Goal: Check status: Check status

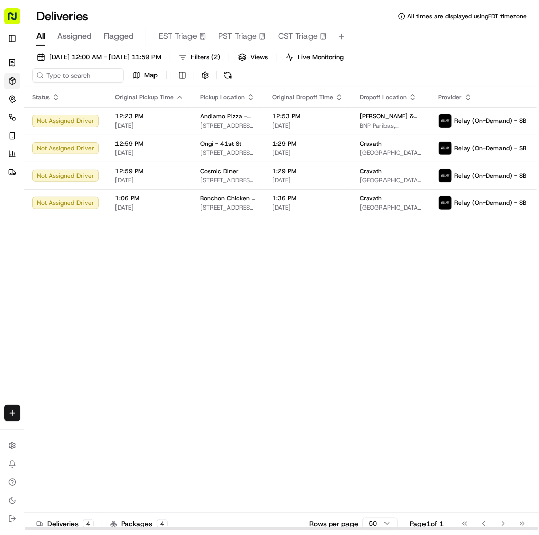
click at [260, 288] on div "Status Original Pickup Time Pickup Location Original Dropoff Time Dropoff Locat…" at bounding box center [319, 309] width 590 height 444
click at [292, 117] on span "12:53 PM" at bounding box center [307, 116] width 71 height 8
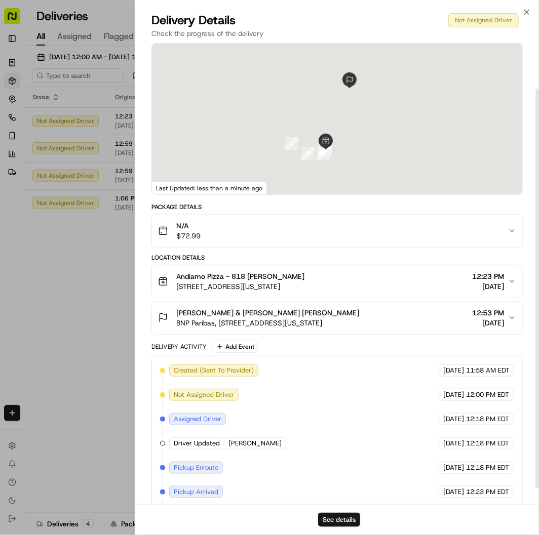
scroll to position [72, 0]
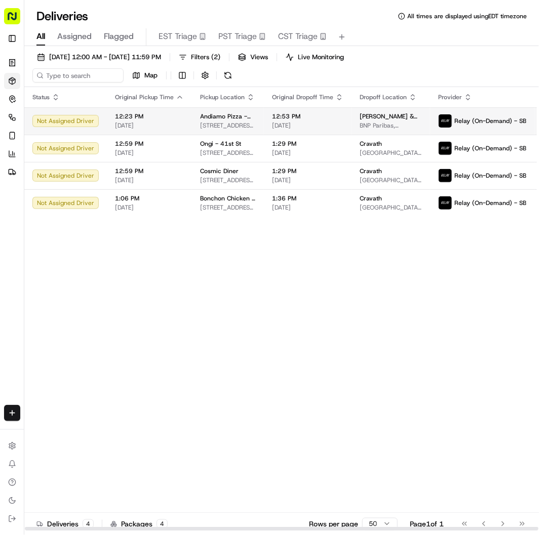
click at [264, 114] on td "12:53 PM [DATE]" at bounding box center [308, 120] width 88 height 27
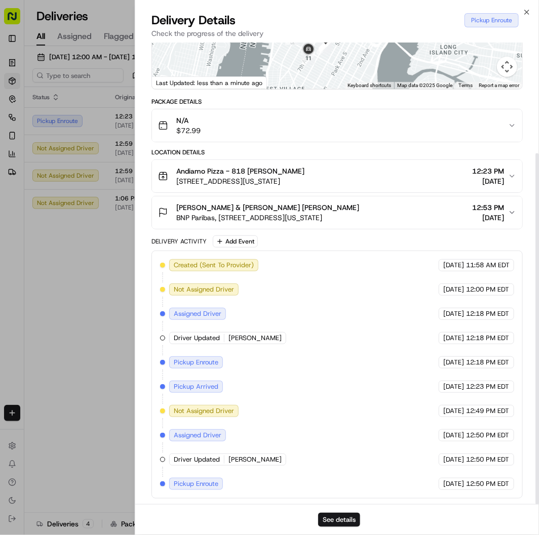
scroll to position [145, 0]
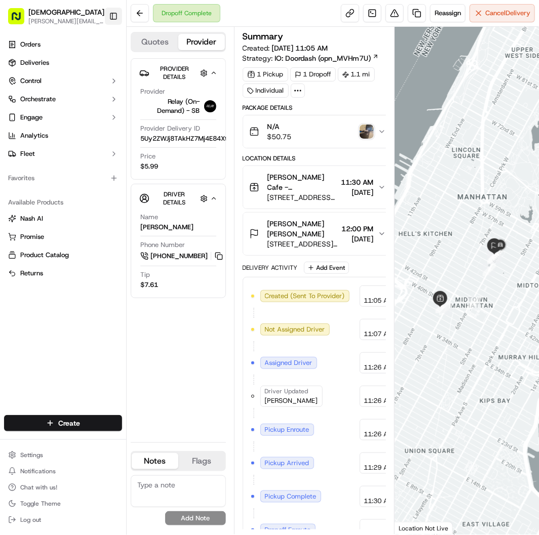
click at [110, 22] on button "Toggle Sidebar" at bounding box center [113, 16] width 17 height 17
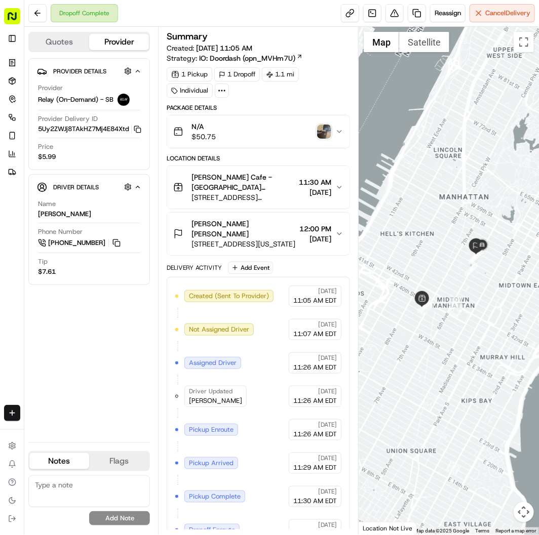
click at [320, 130] on img "button" at bounding box center [324, 132] width 14 height 14
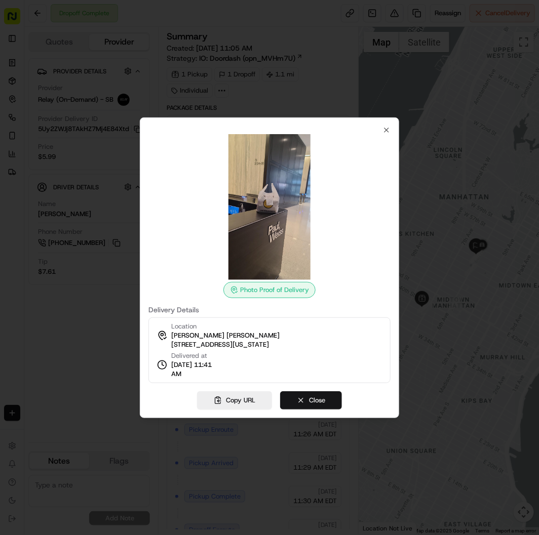
click at [322, 397] on button "Close" at bounding box center [311, 400] width 62 height 18
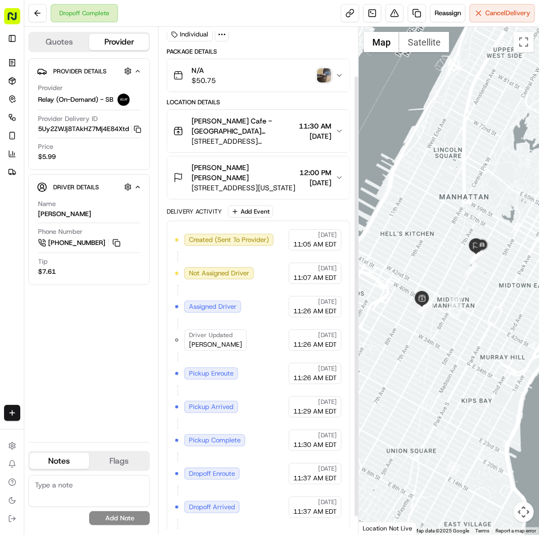
scroll to position [78, 0]
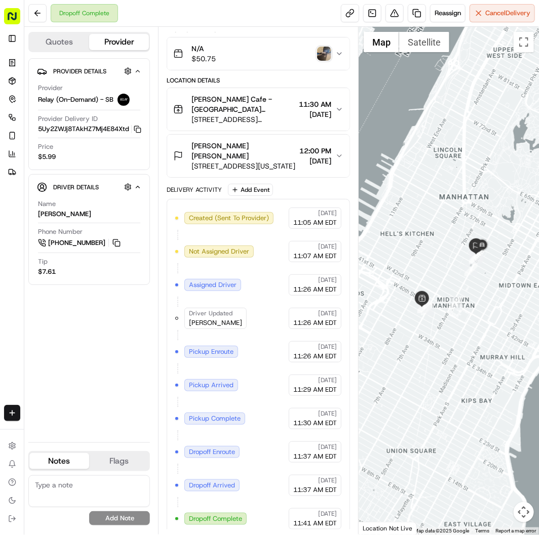
click at [317, 52] on img "button" at bounding box center [324, 54] width 14 height 14
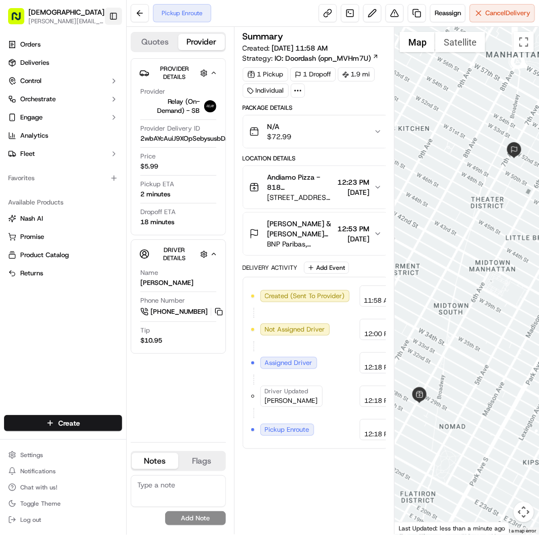
click at [114, 12] on button "Toggle Sidebar" at bounding box center [113, 16] width 17 height 17
